Goal: Transaction & Acquisition: Download file/media

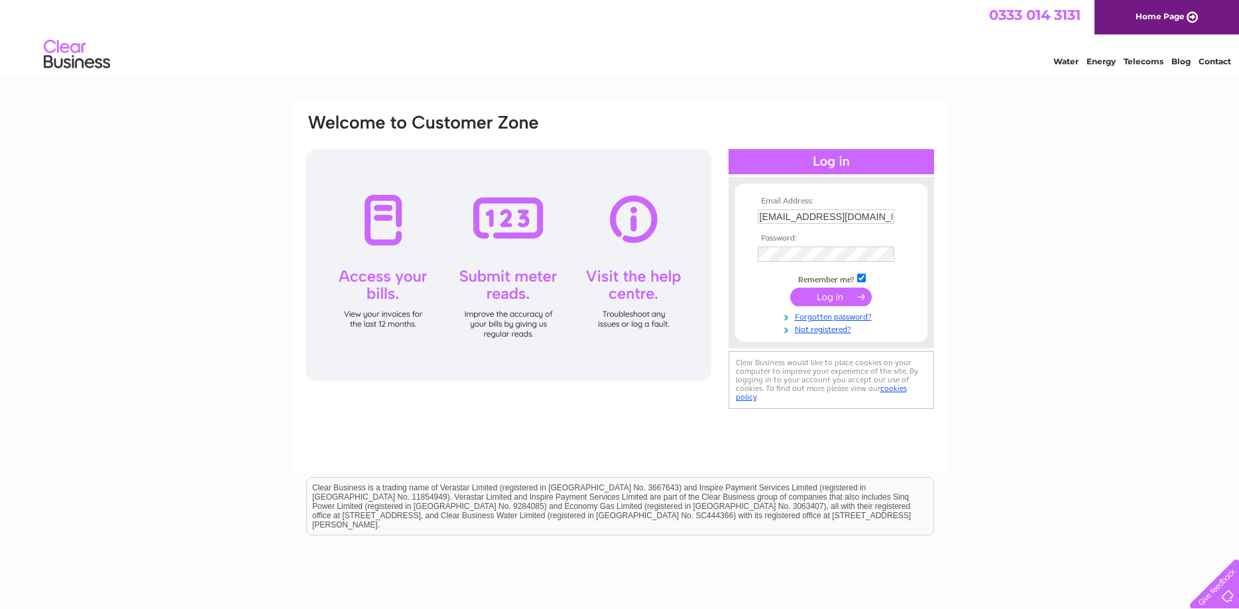
click at [839, 290] on input "submit" at bounding box center [831, 297] width 82 height 19
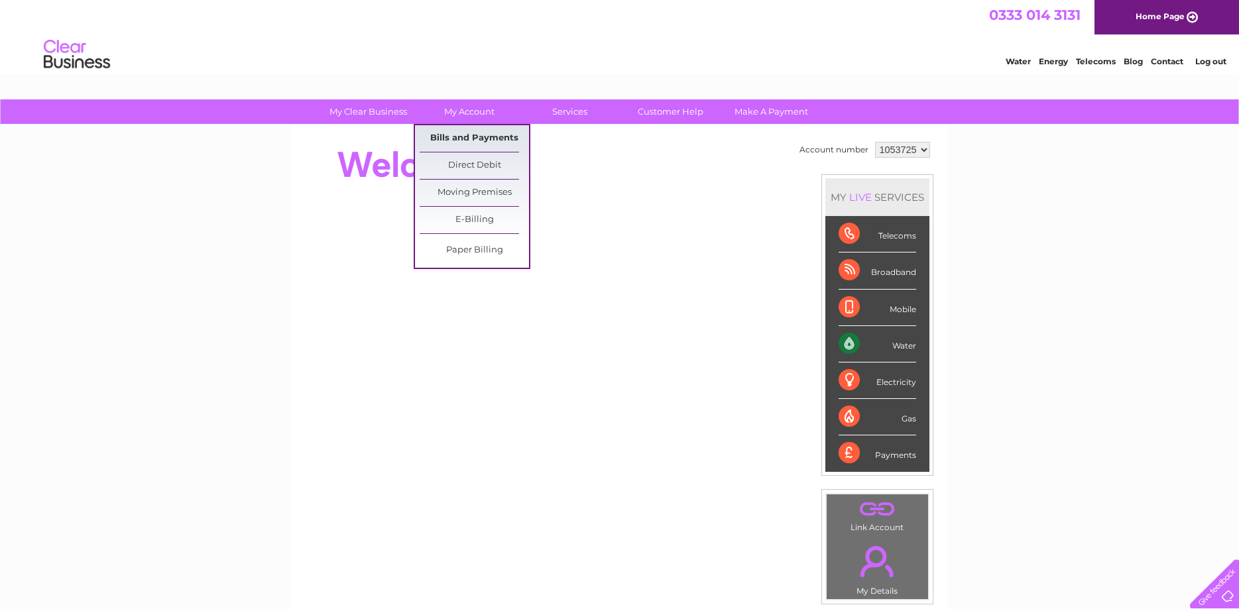
click at [477, 139] on link "Bills and Payments" at bounding box center [474, 138] width 109 height 27
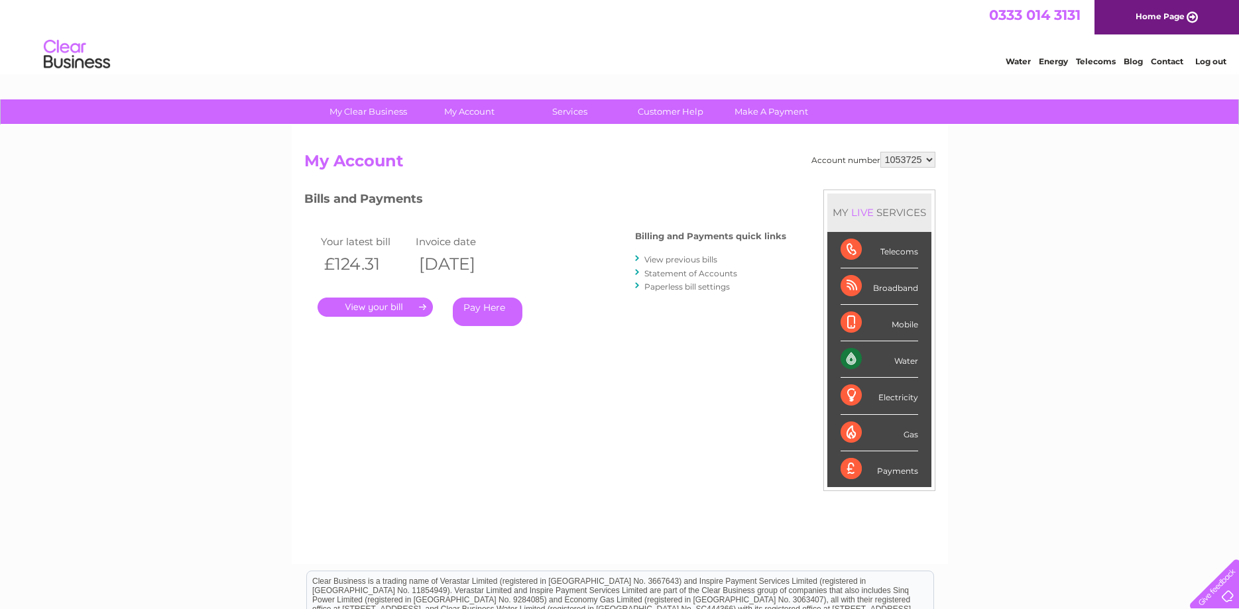
click at [382, 305] on link "." at bounding box center [375, 307] width 115 height 19
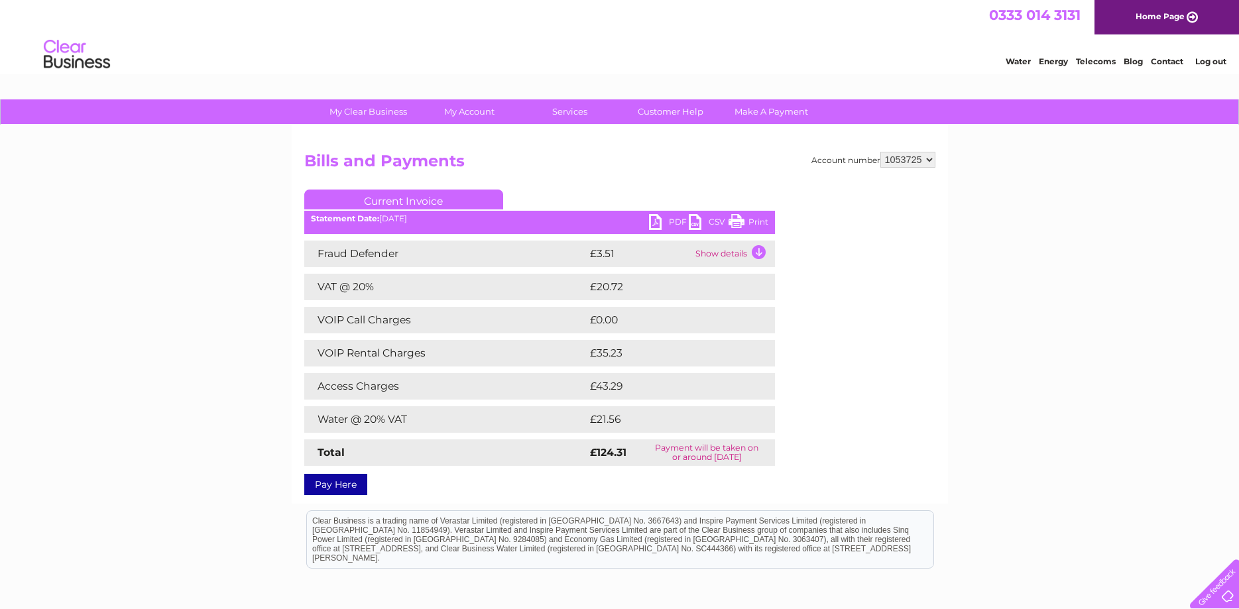
click at [663, 224] on link "PDF" at bounding box center [669, 223] width 40 height 19
